Goal: Task Accomplishment & Management: Use online tool/utility

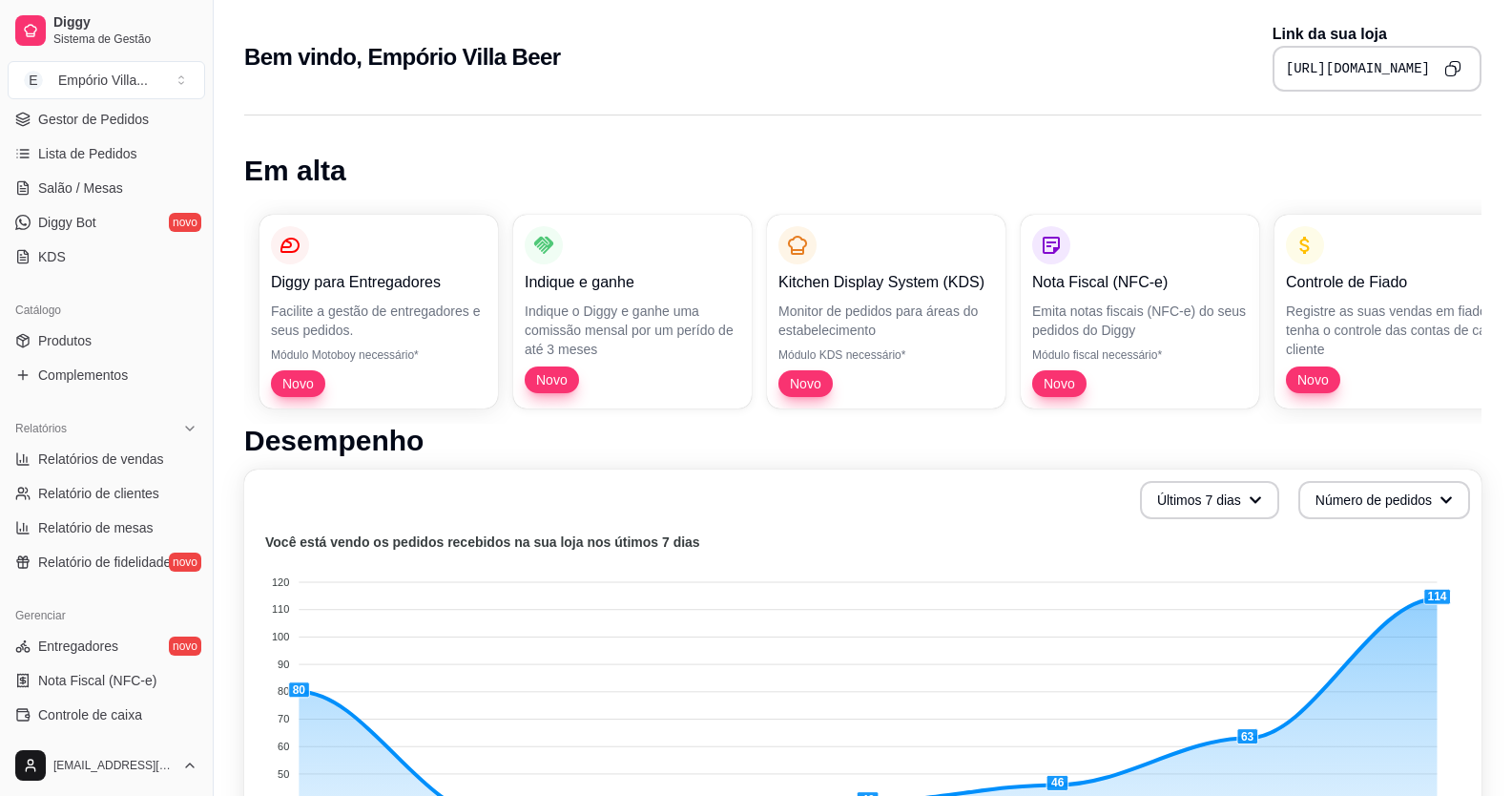
scroll to position [381, 0]
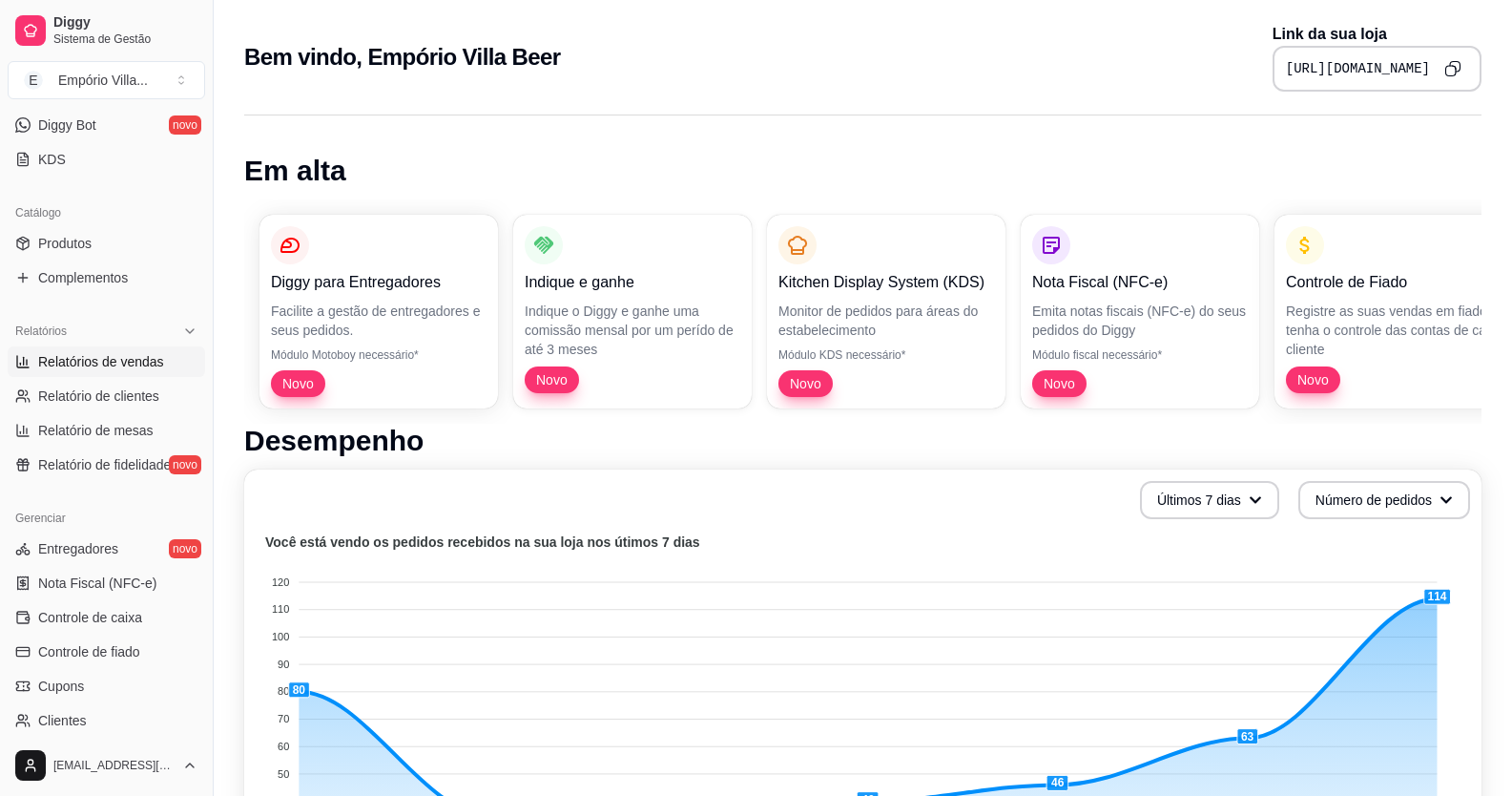
click at [149, 369] on span "Relatórios de vendas" at bounding box center [101, 362] width 126 height 19
click at [165, 362] on link "Relatórios de vendas" at bounding box center [106, 362] width 197 height 31
select select "ALL"
select select "0"
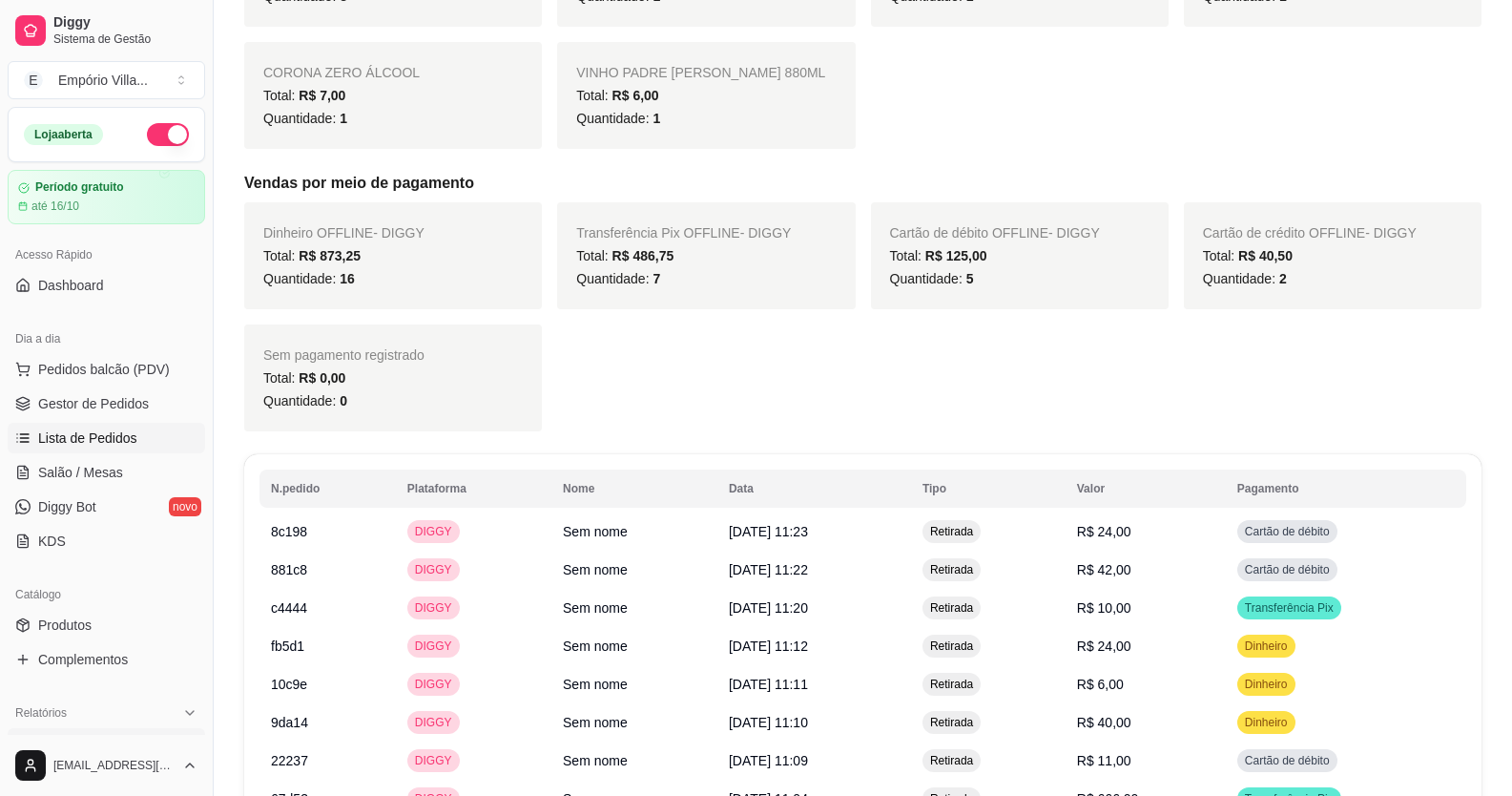
click at [105, 446] on span "Lista de Pedidos" at bounding box center [88, 438] width 99 height 19
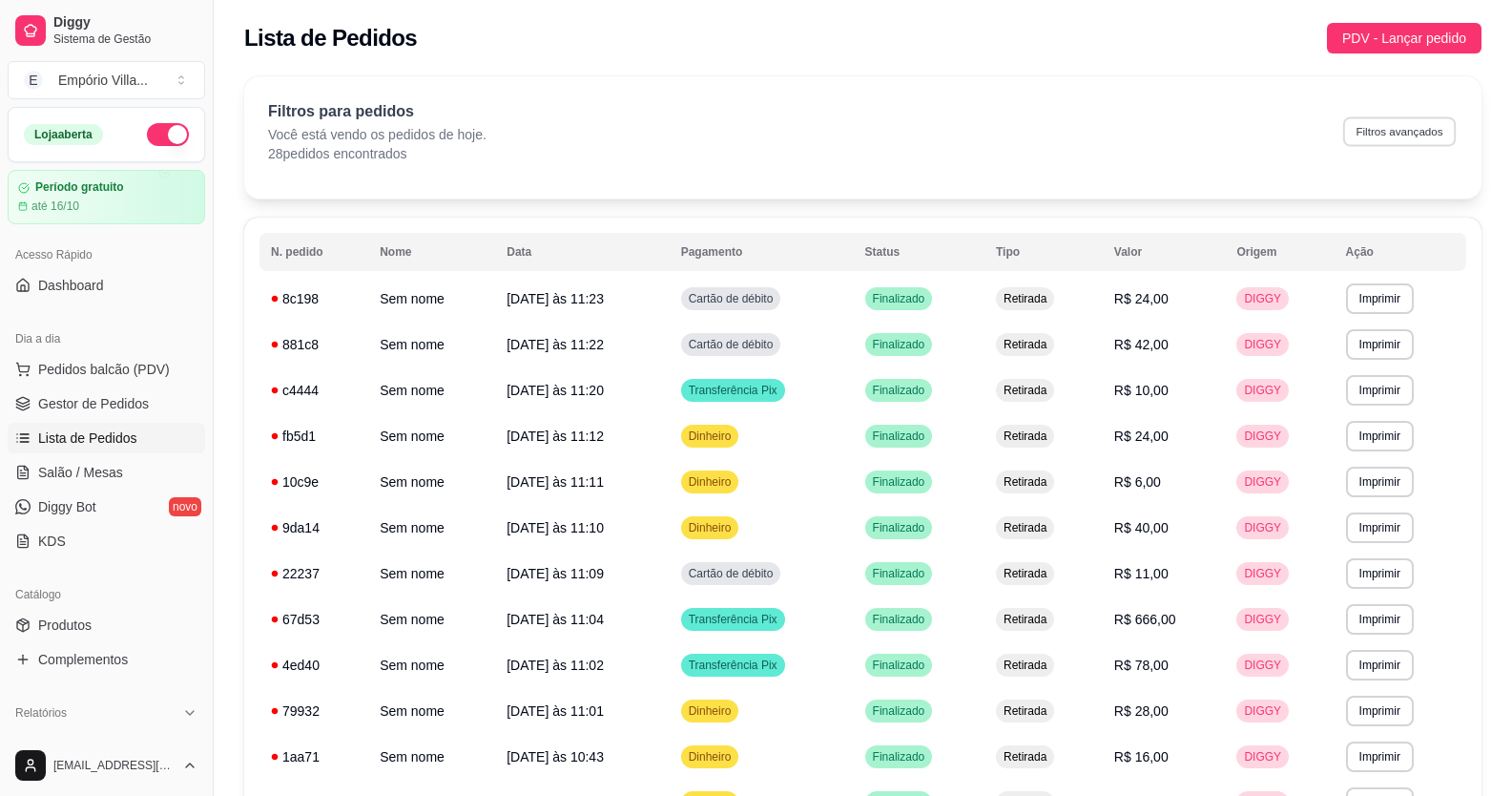
click at [1377, 135] on button "Filtros avançados" at bounding box center [1399, 131] width 113 height 30
select select "0"
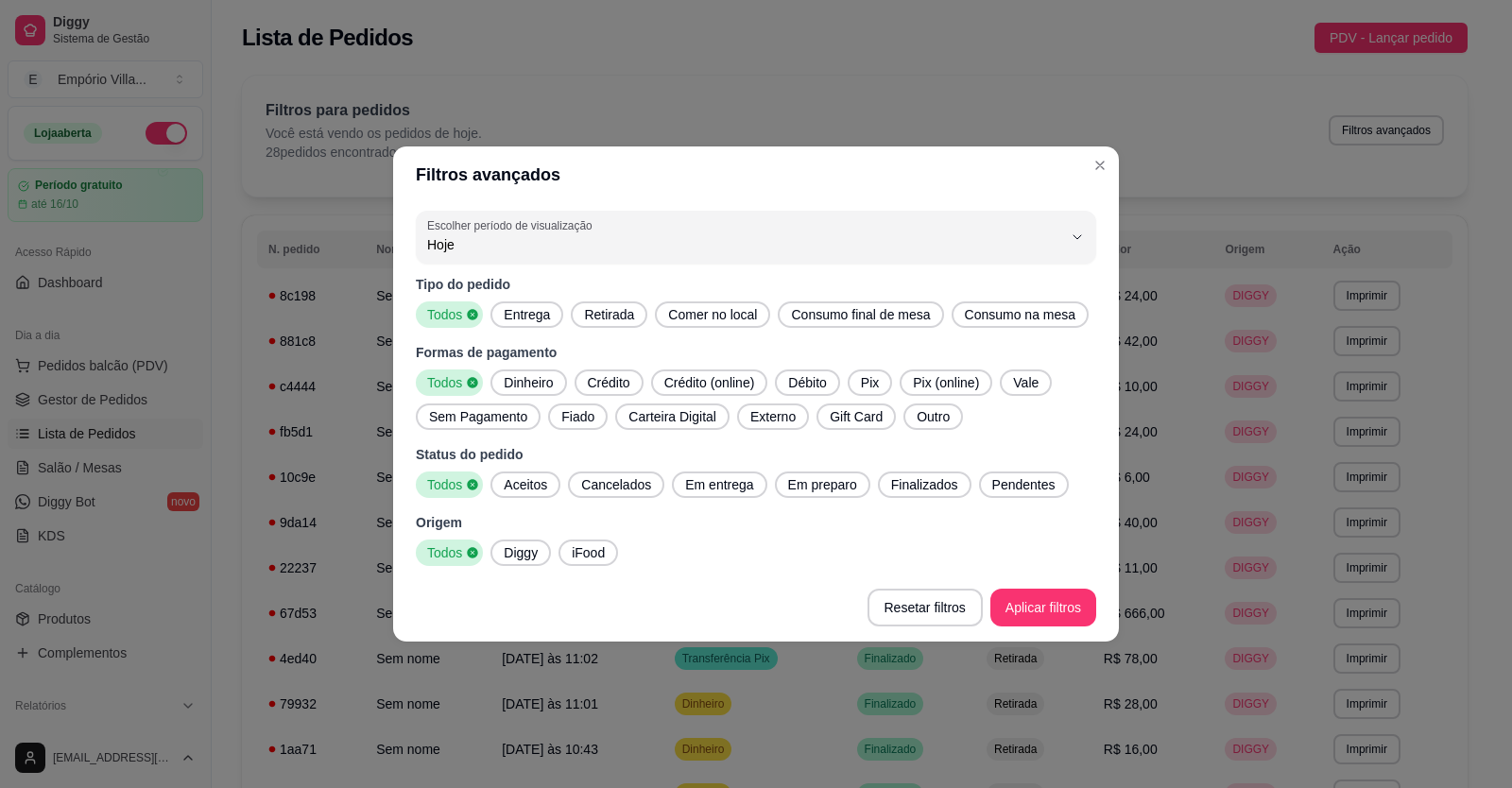
click at [876, 385] on span "Pix" at bounding box center [869, 383] width 33 height 19
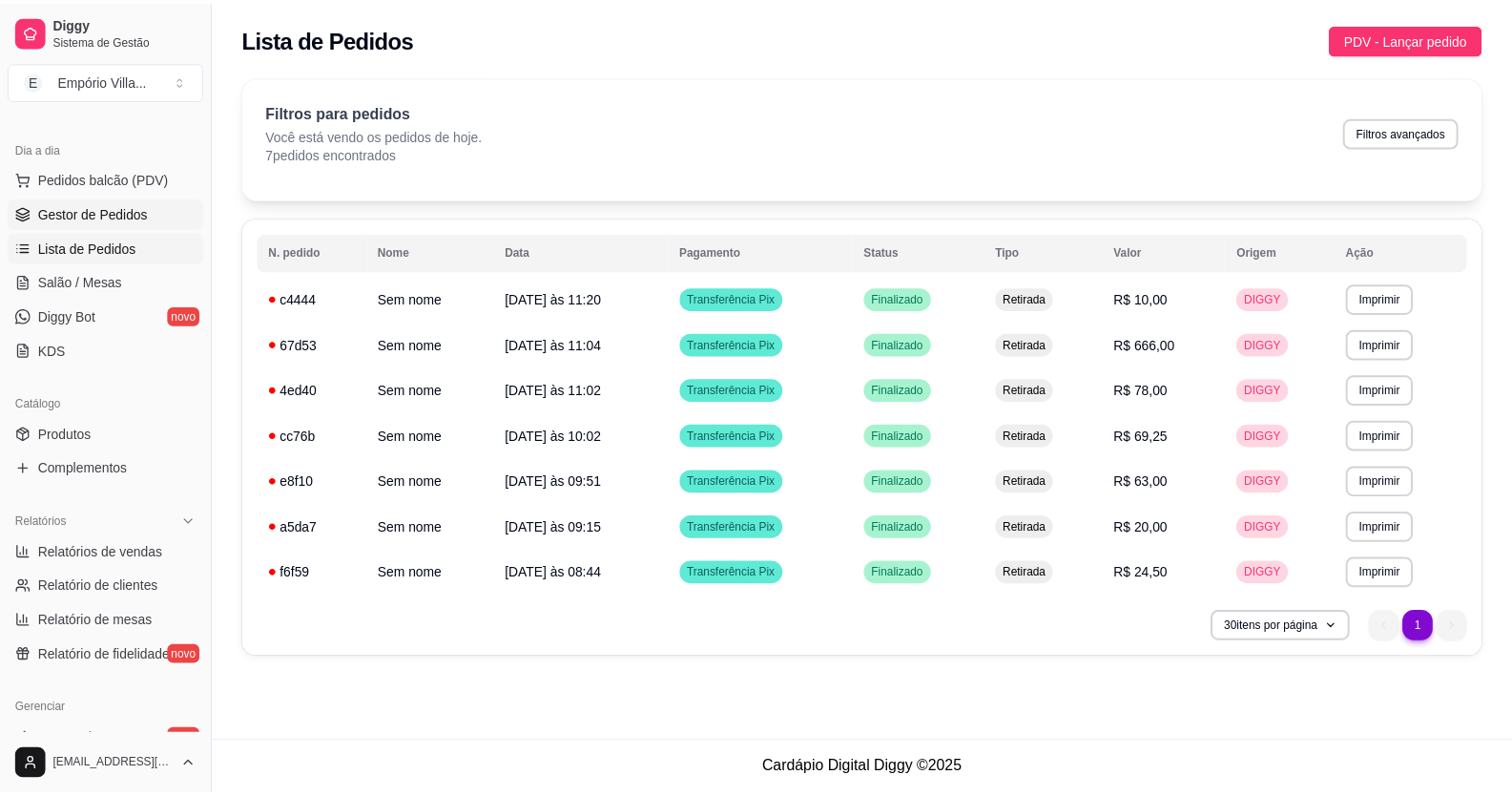
scroll to position [286, 0]
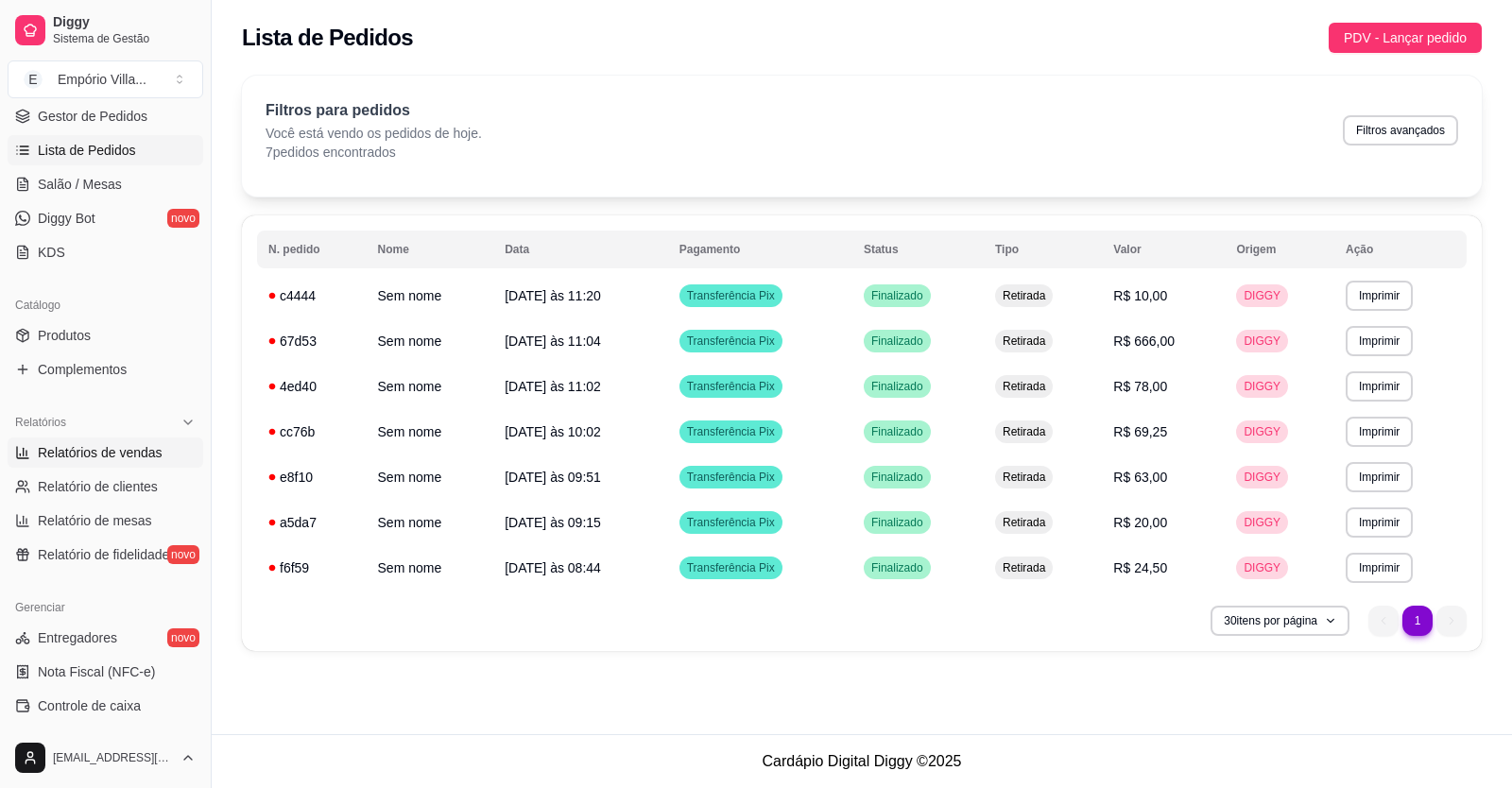
click at [112, 456] on span "Relatórios de vendas" at bounding box center [100, 453] width 125 height 19
select select "ALL"
select select "0"
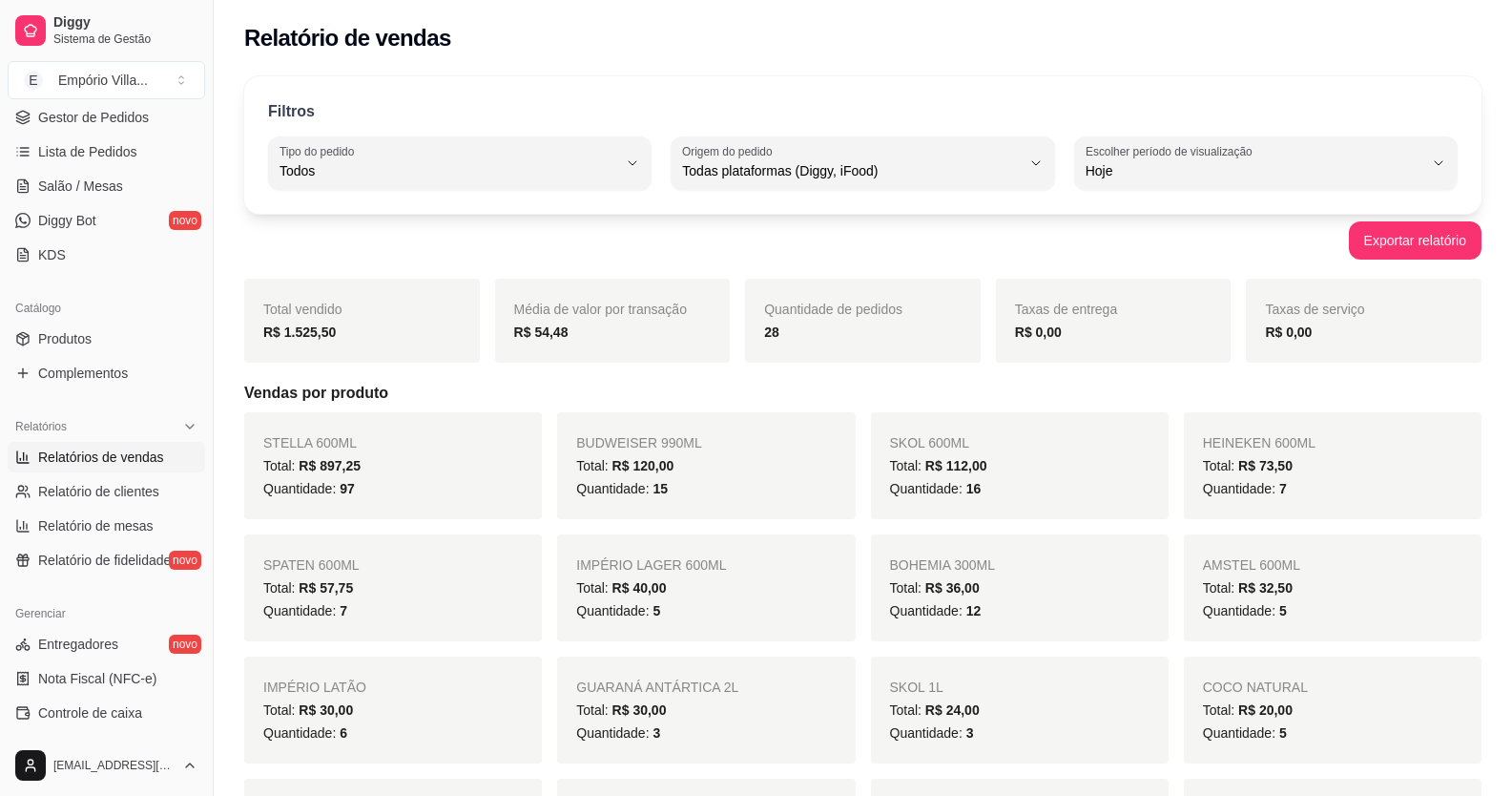
scroll to position [859, 0]
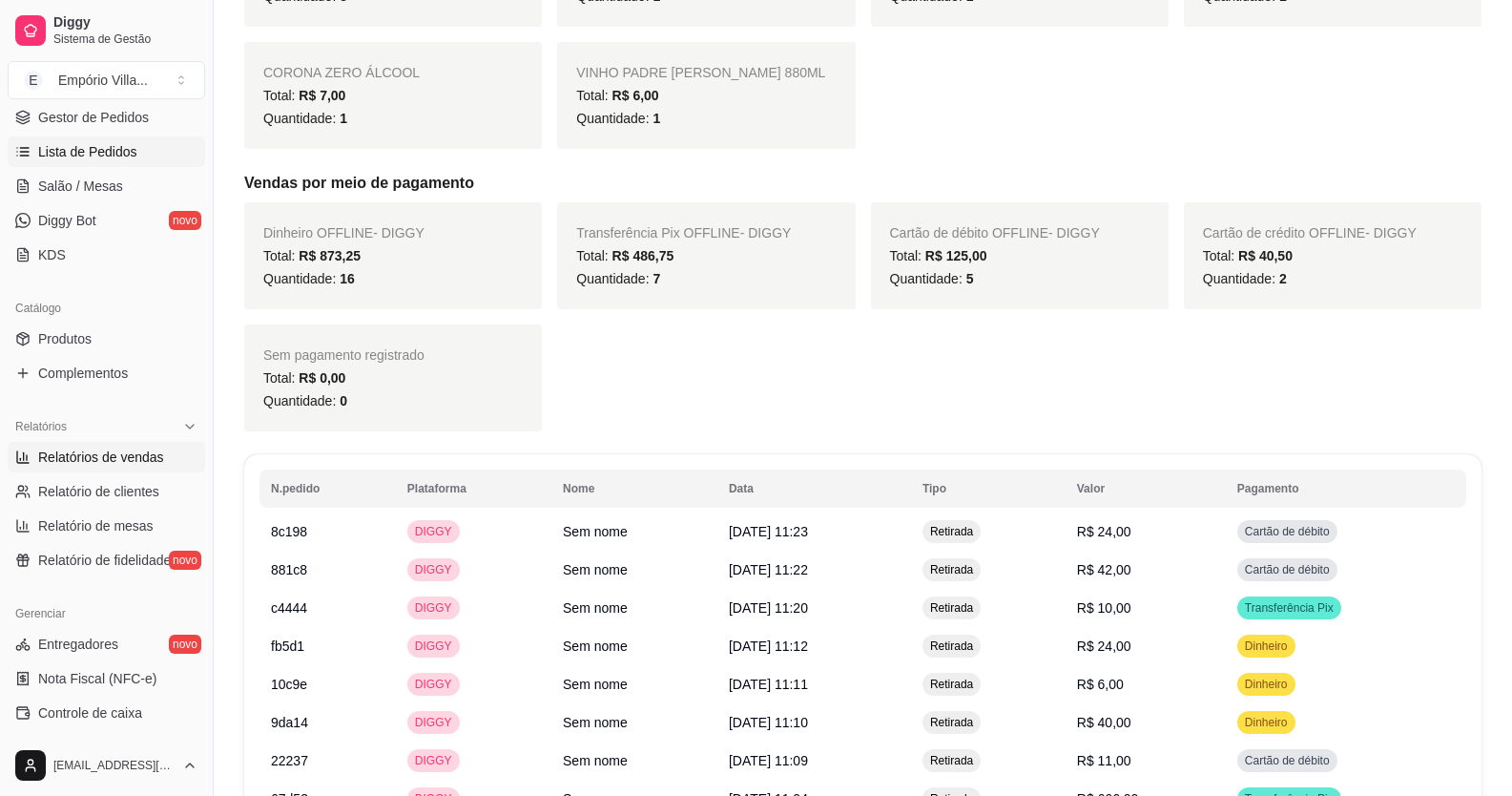
click at [8, 442] on link "Relatórios de vendas" at bounding box center [106, 457] width 197 height 31
click at [83, 318] on div "Catálogo" at bounding box center [106, 308] width 197 height 31
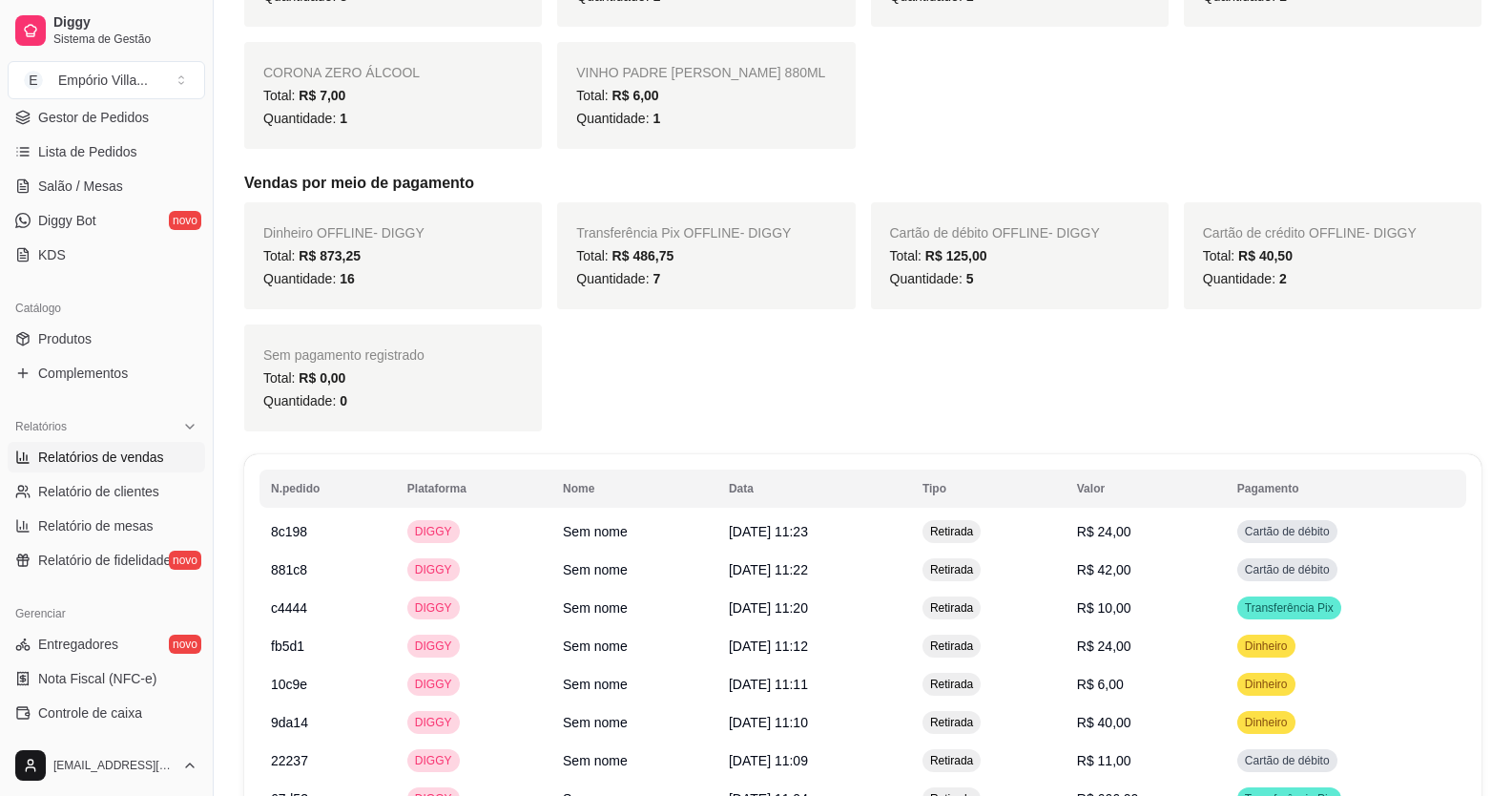
click at [83, 317] on div "Catálogo" at bounding box center [106, 308] width 197 height 31
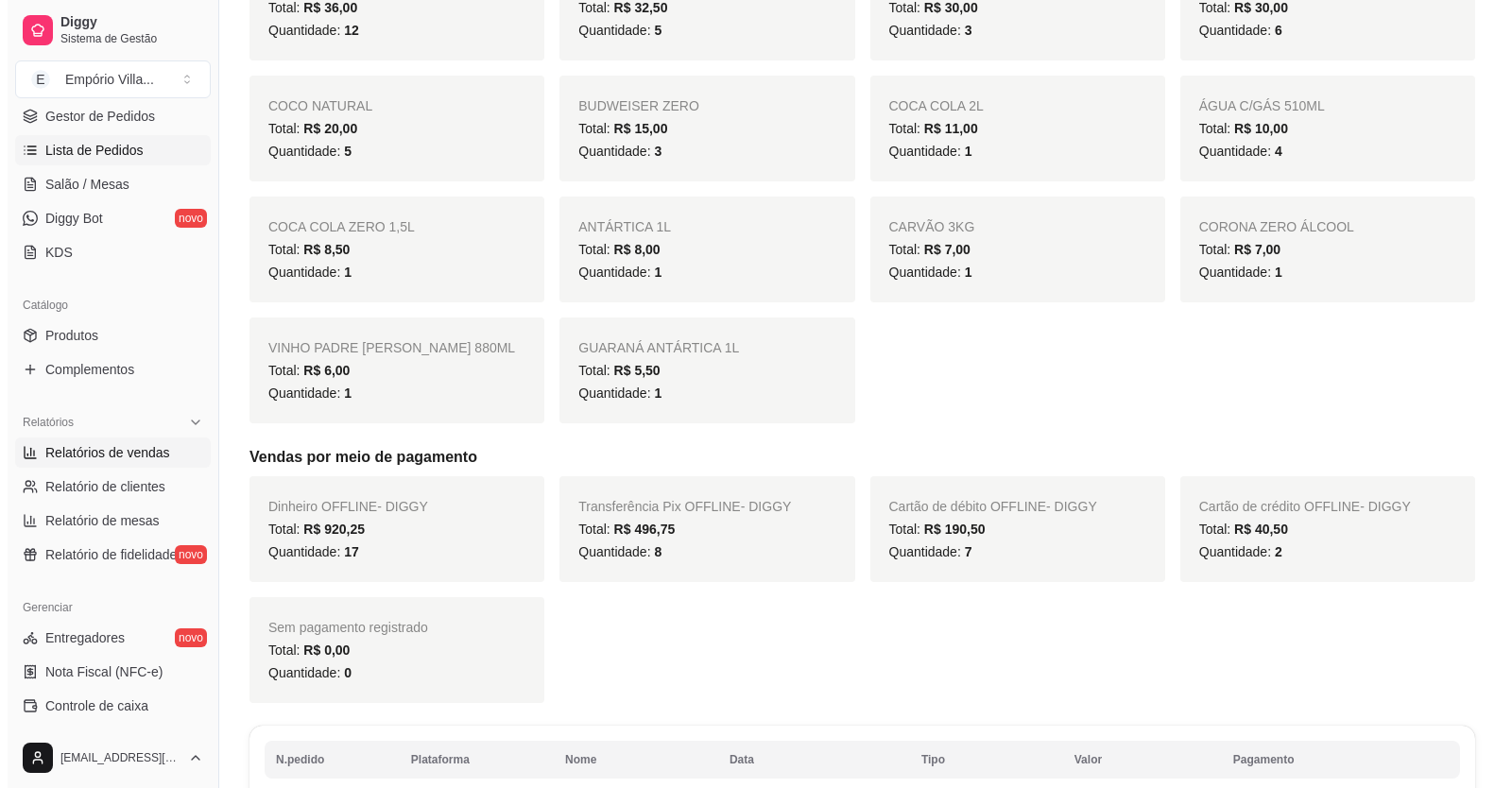
scroll to position [0, 0]
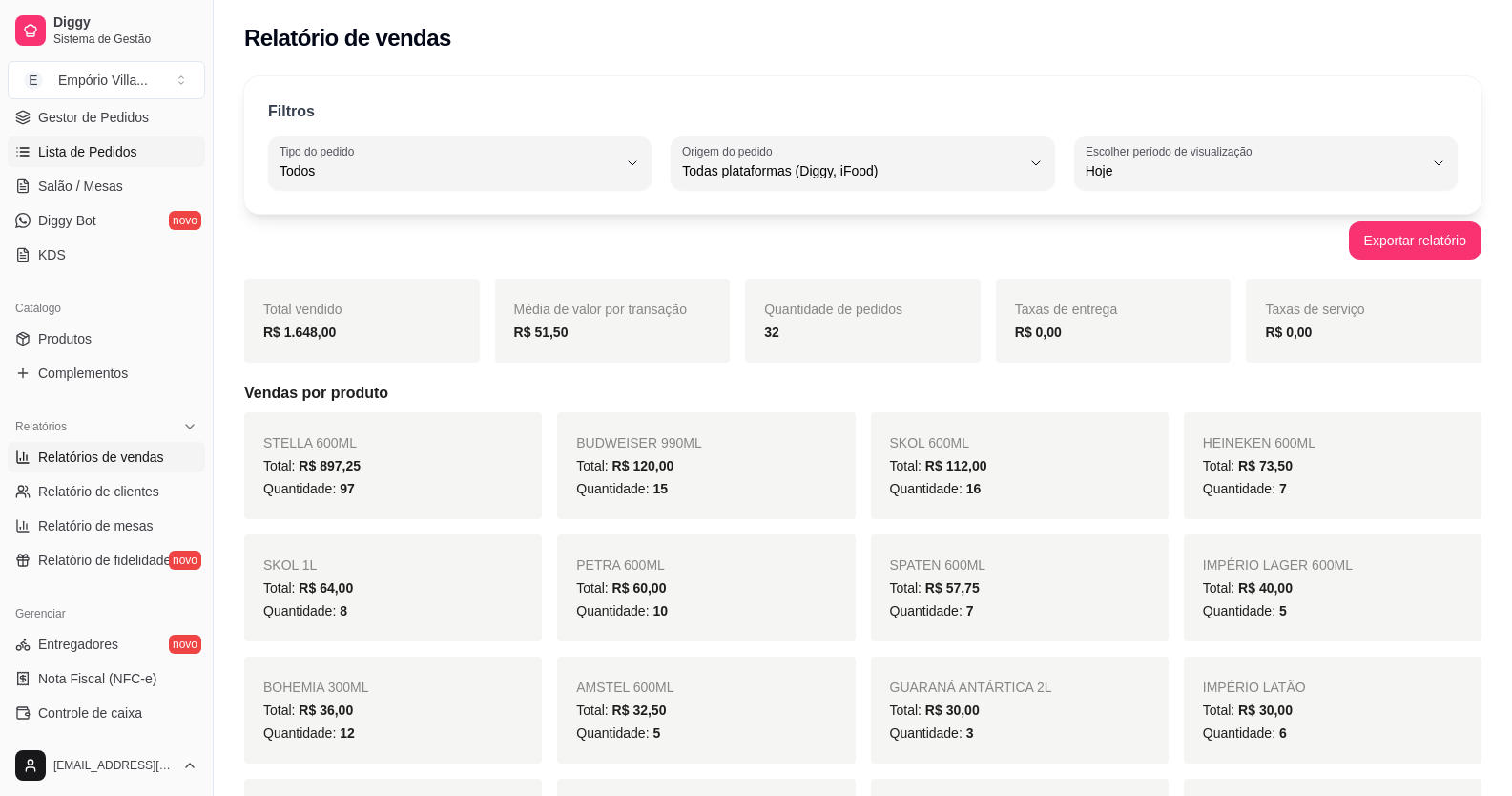
click at [72, 153] on span "Lista de Pedidos" at bounding box center [88, 152] width 99 height 19
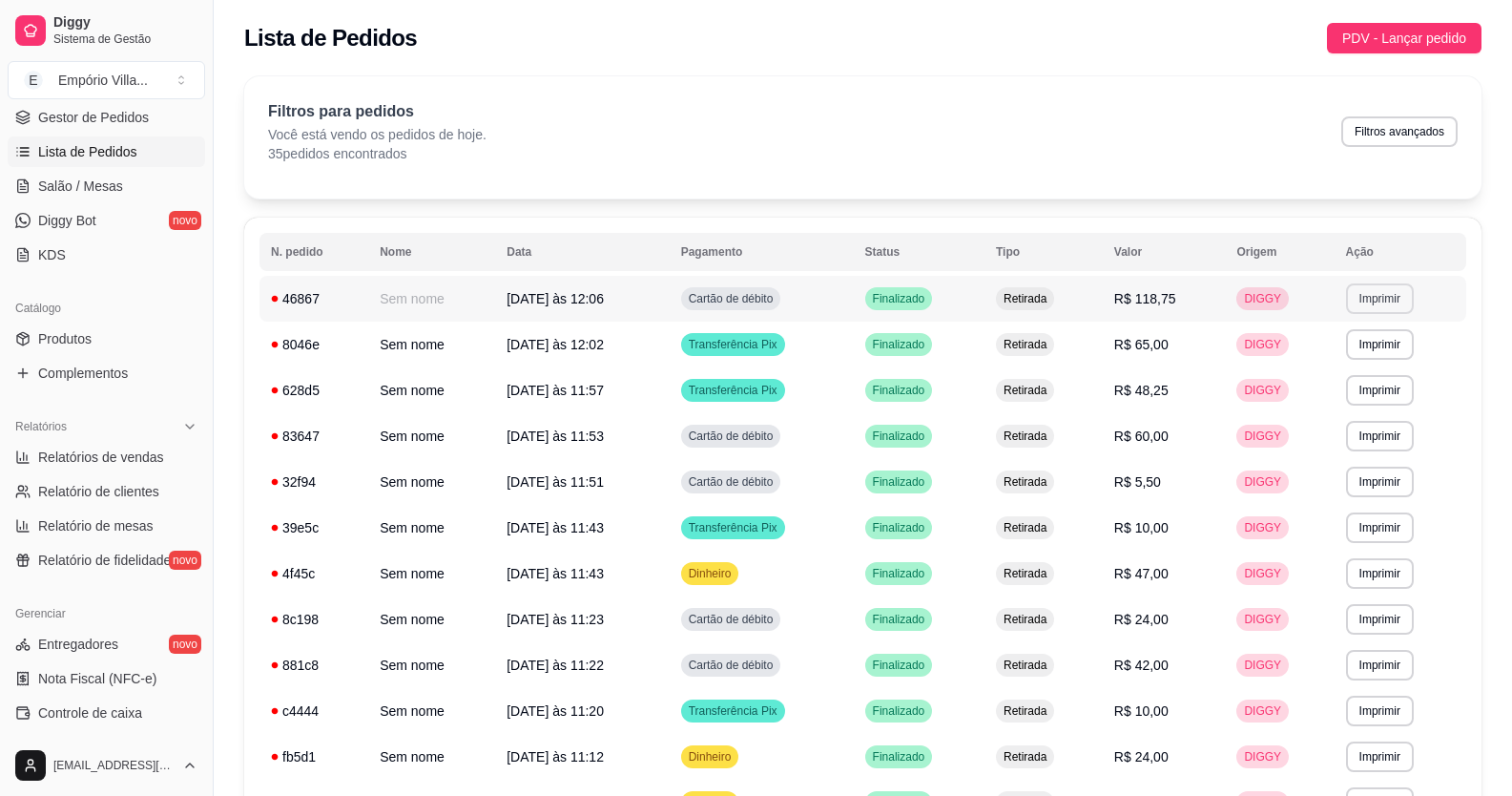
click at [1372, 298] on button "Imprimir" at bounding box center [1380, 298] width 67 height 31
click at [1357, 367] on button "IMPRESSORA" at bounding box center [1345, 366] width 134 height 30
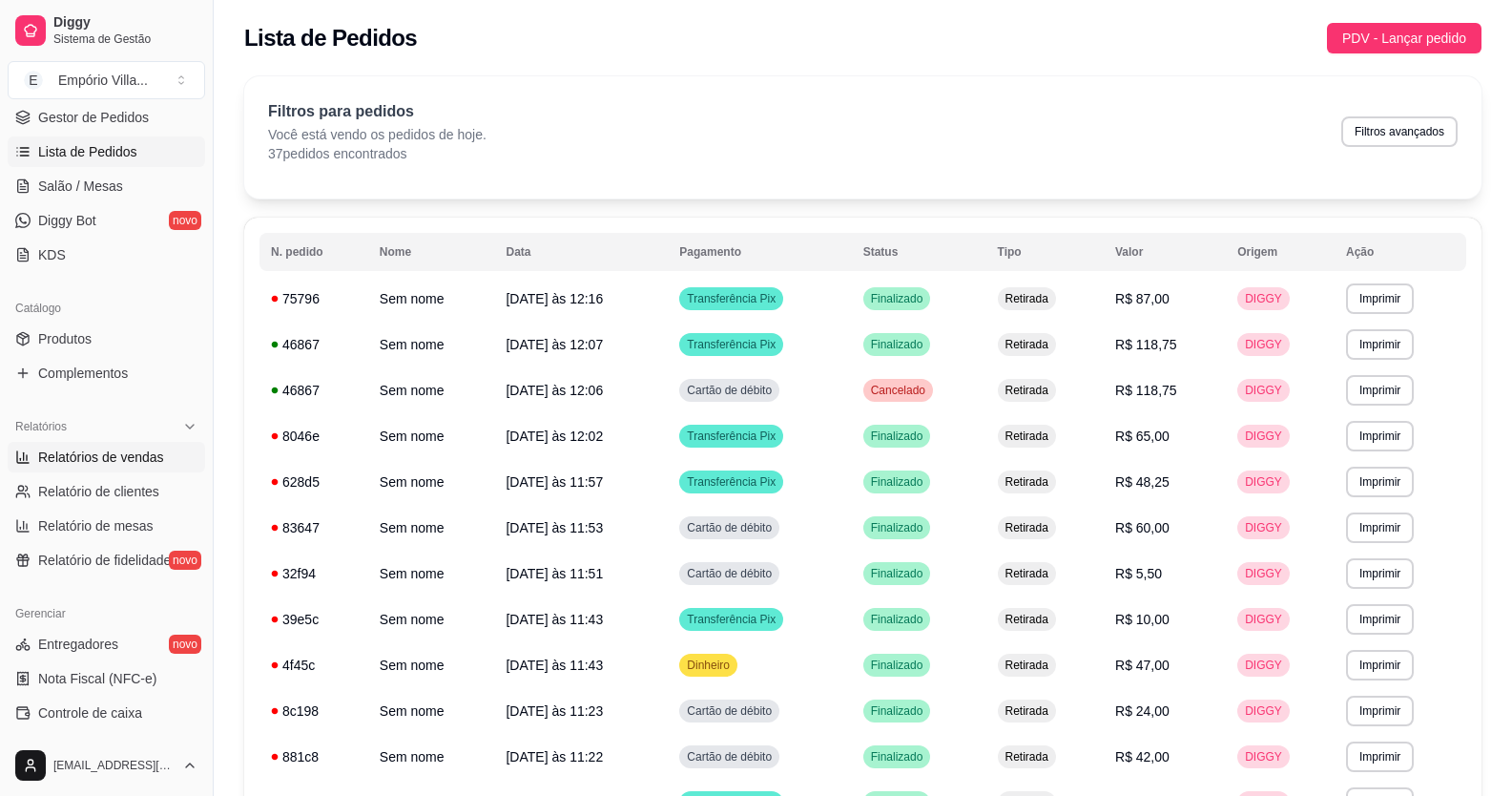
click at [141, 459] on span "Relatórios de vendas" at bounding box center [101, 457] width 126 height 19
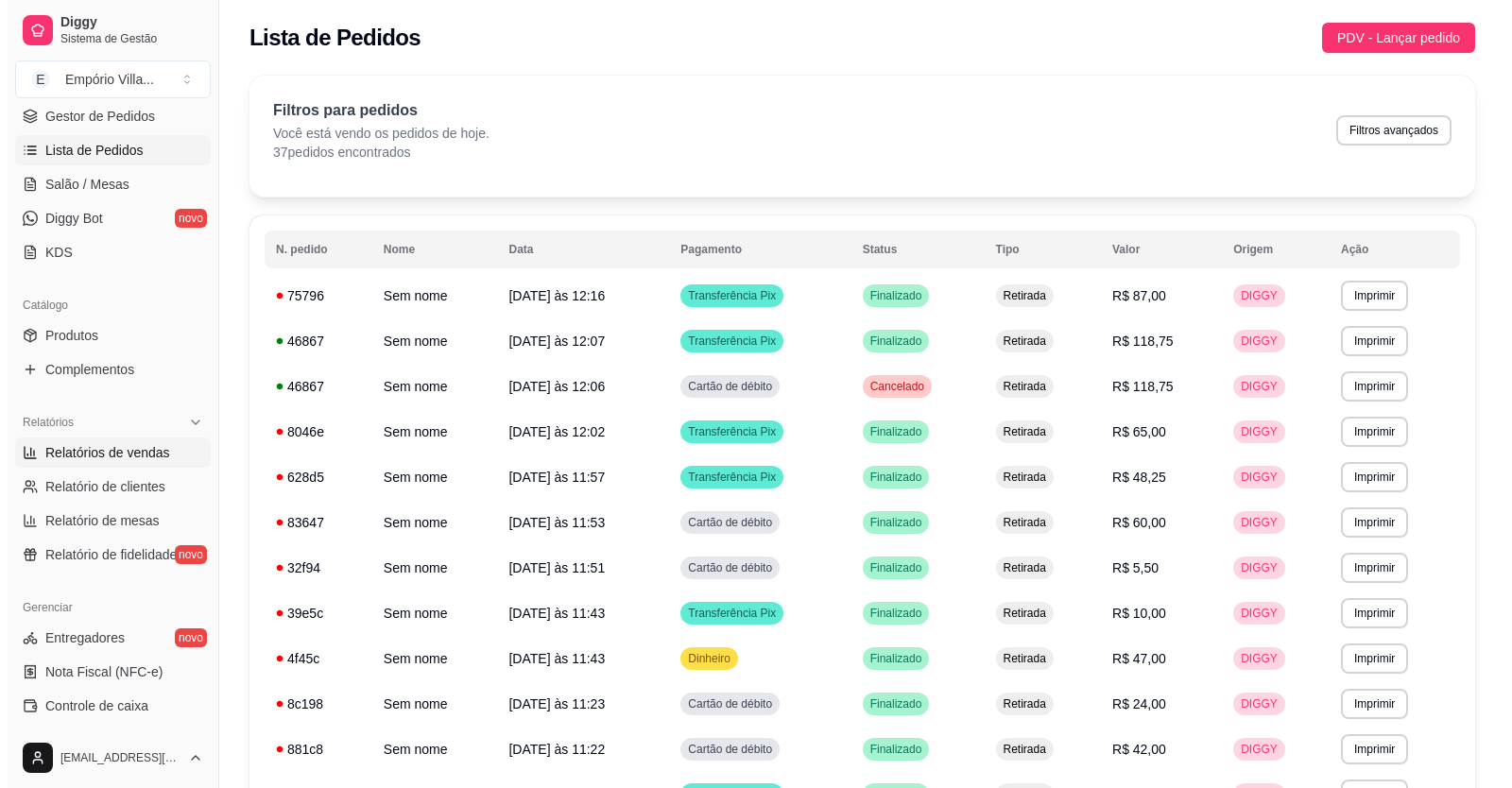
select select "ALL"
select select "0"
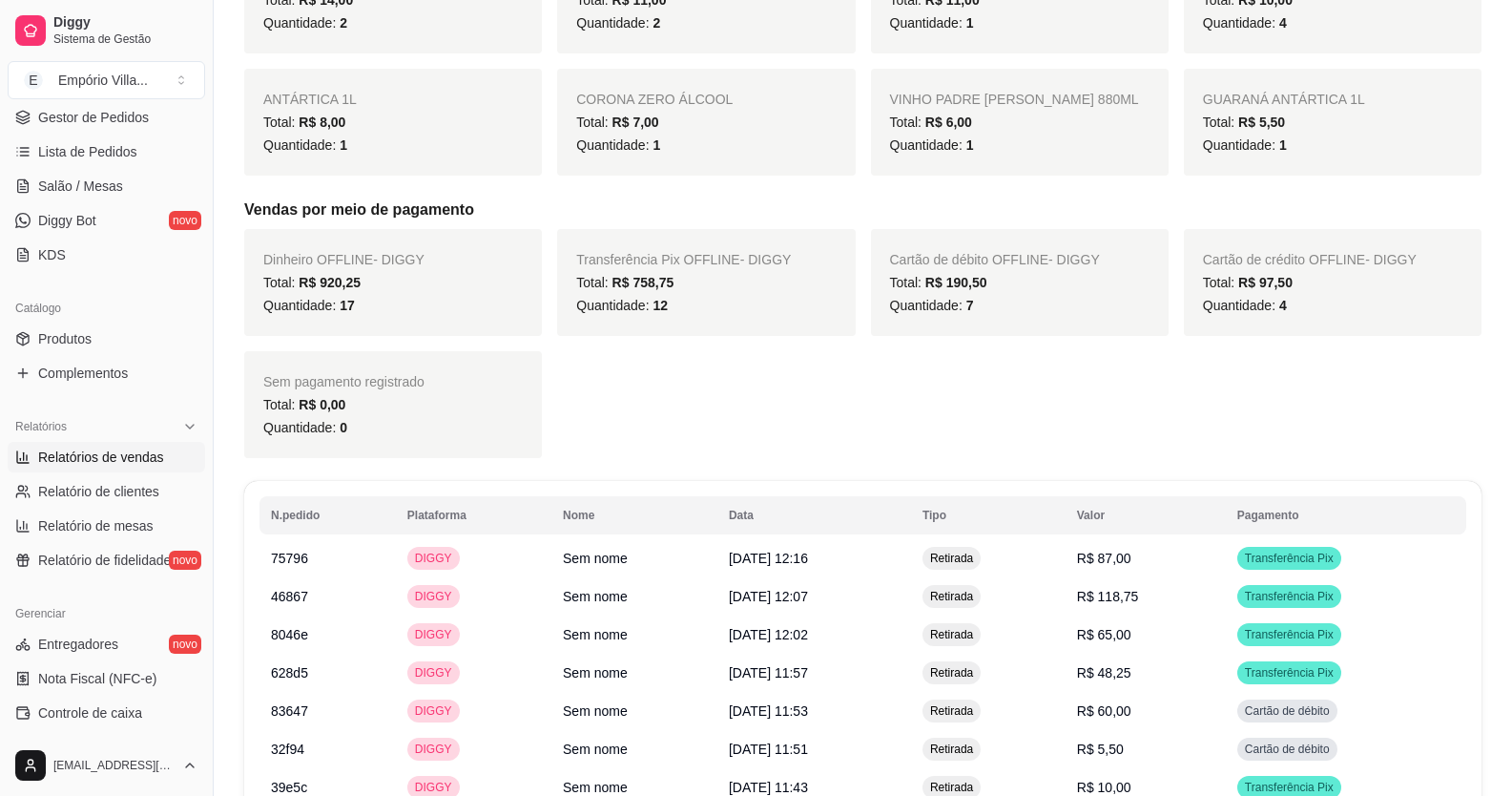
scroll to position [859, 0]
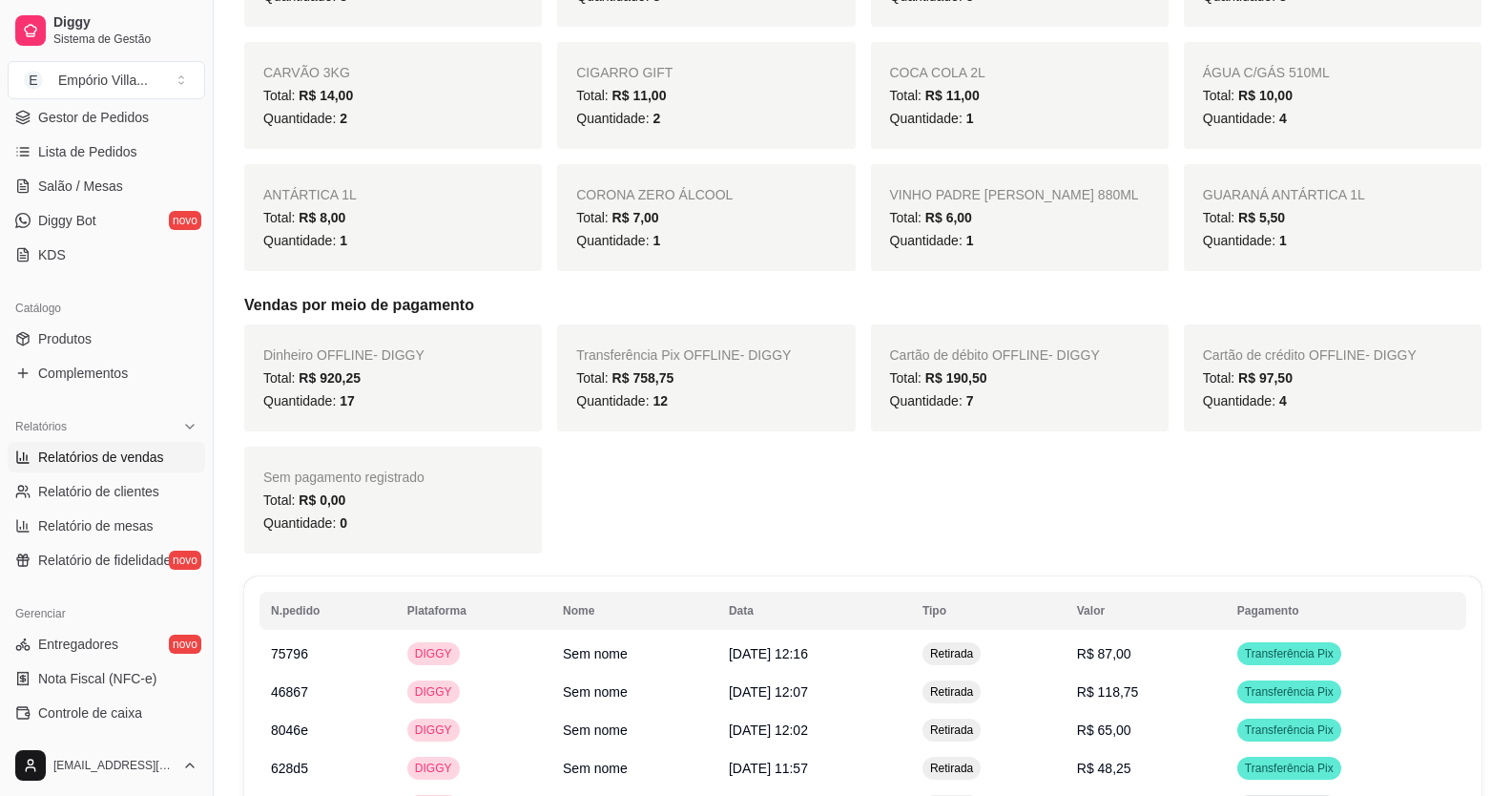
click at [8, 442] on link "Relatórios de vendas" at bounding box center [106, 457] width 197 height 31
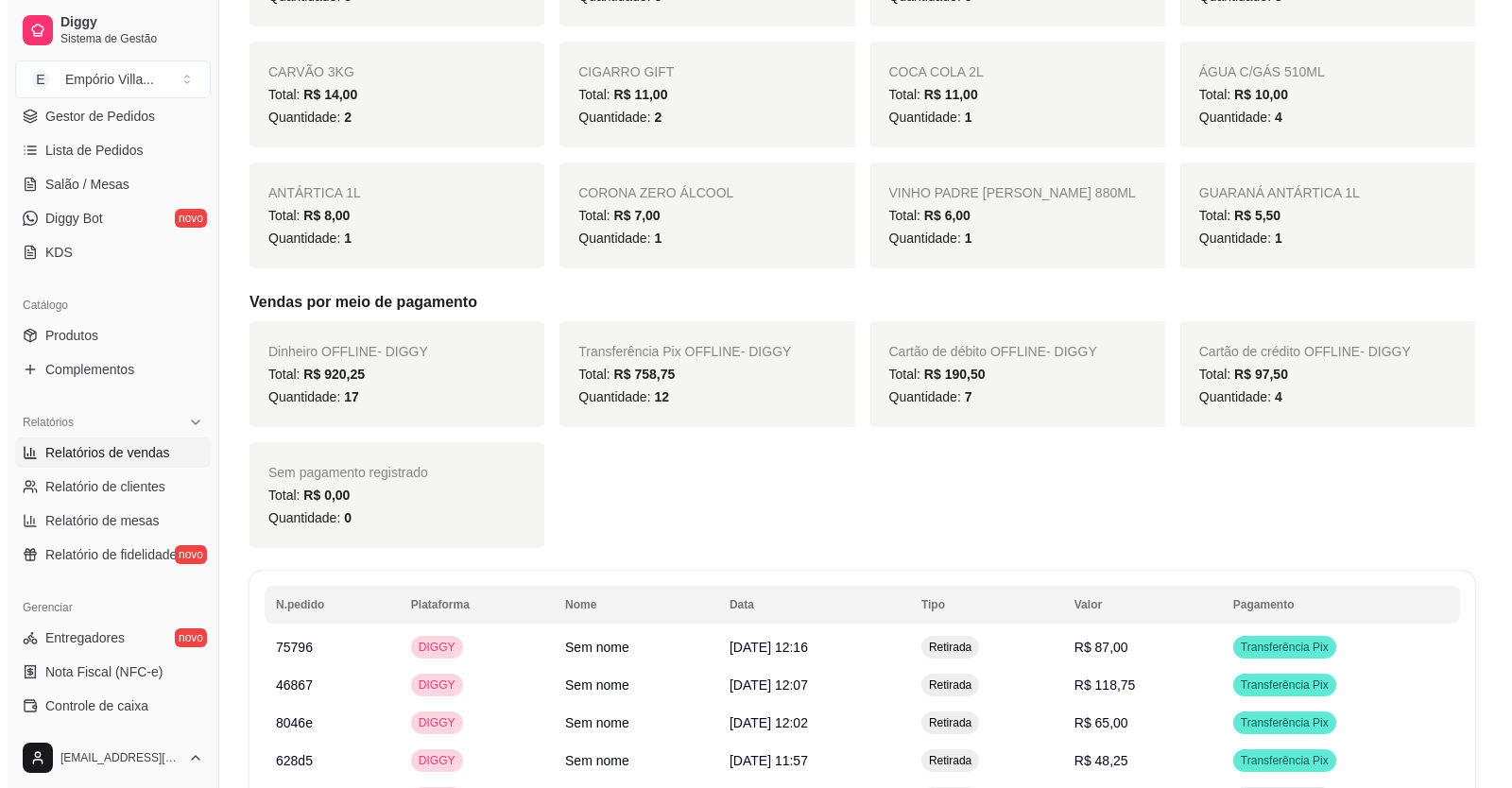
scroll to position [0, 0]
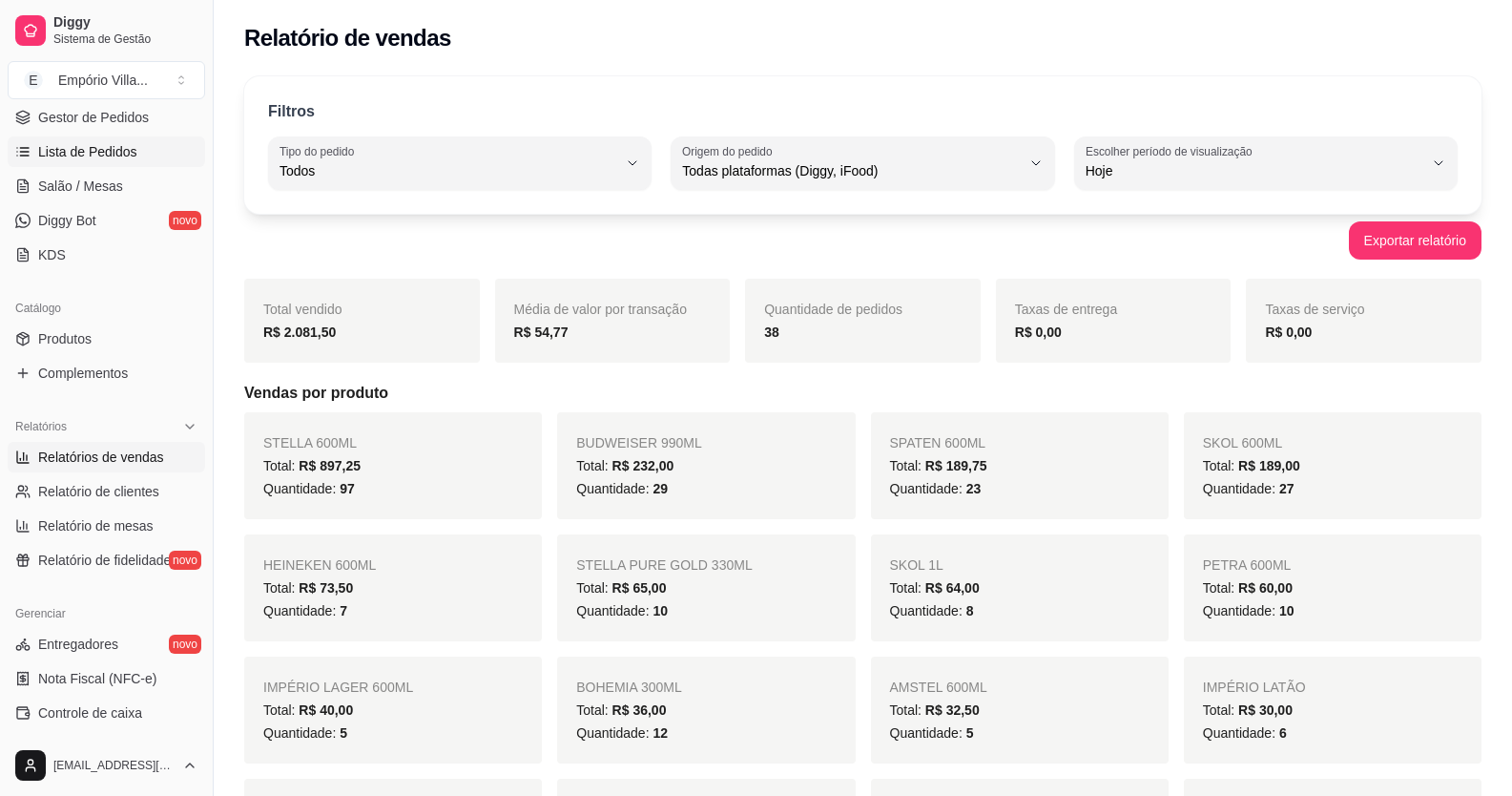
click at [78, 158] on span "Lista de Pedidos" at bounding box center [88, 152] width 99 height 19
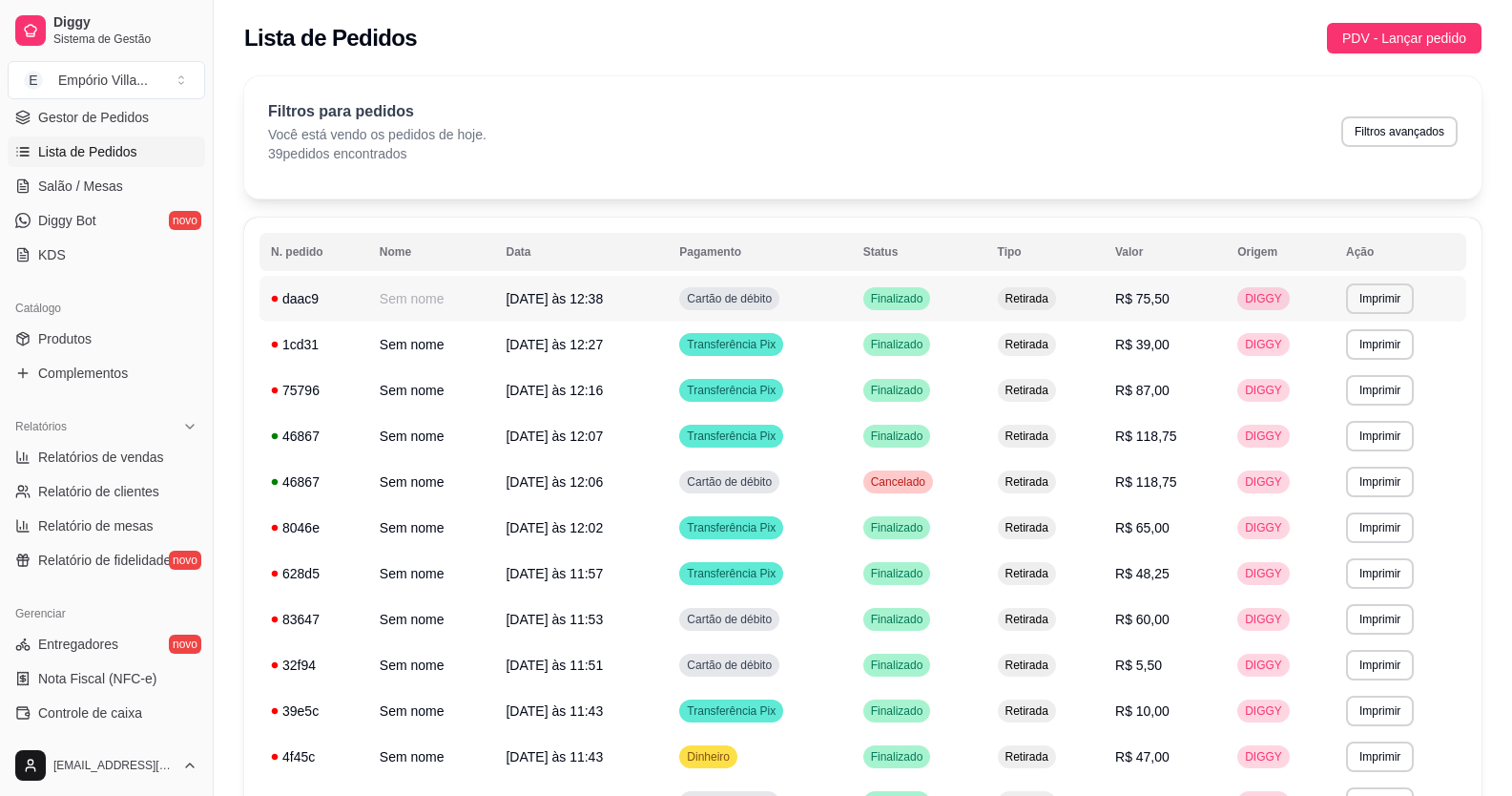
click at [571, 291] on span "[DATE] às 12:38" at bounding box center [553, 298] width 97 height 15
